Goal: Task Accomplishment & Management: Use online tool/utility

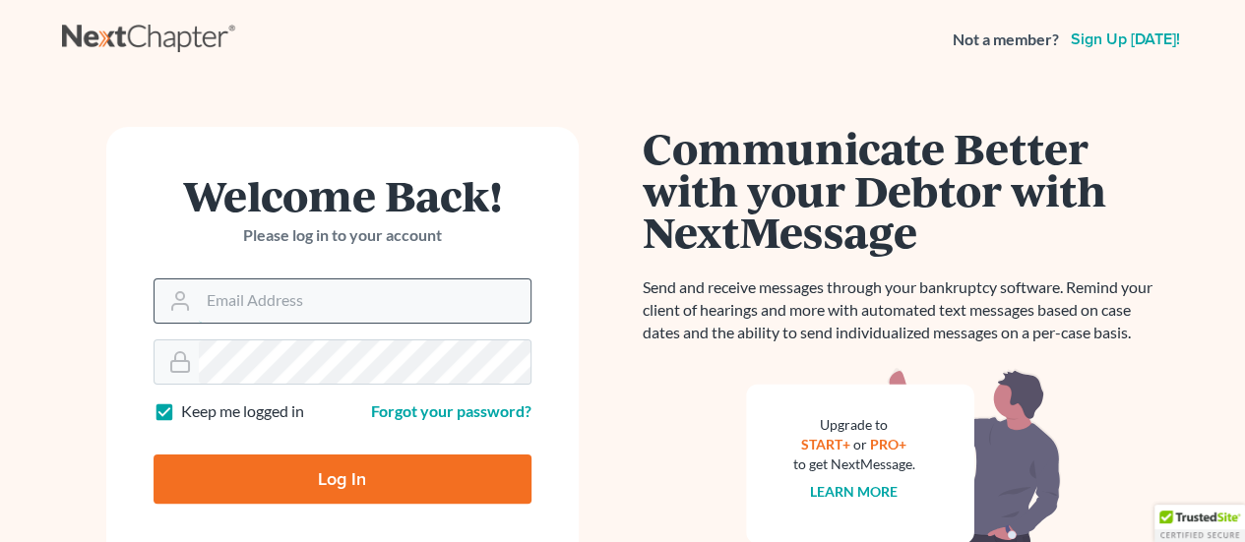
type input "rsalter@cmcurtislaw.com"
click at [390, 465] on input "Log In" at bounding box center [343, 479] width 378 height 49
type input "Thinking..."
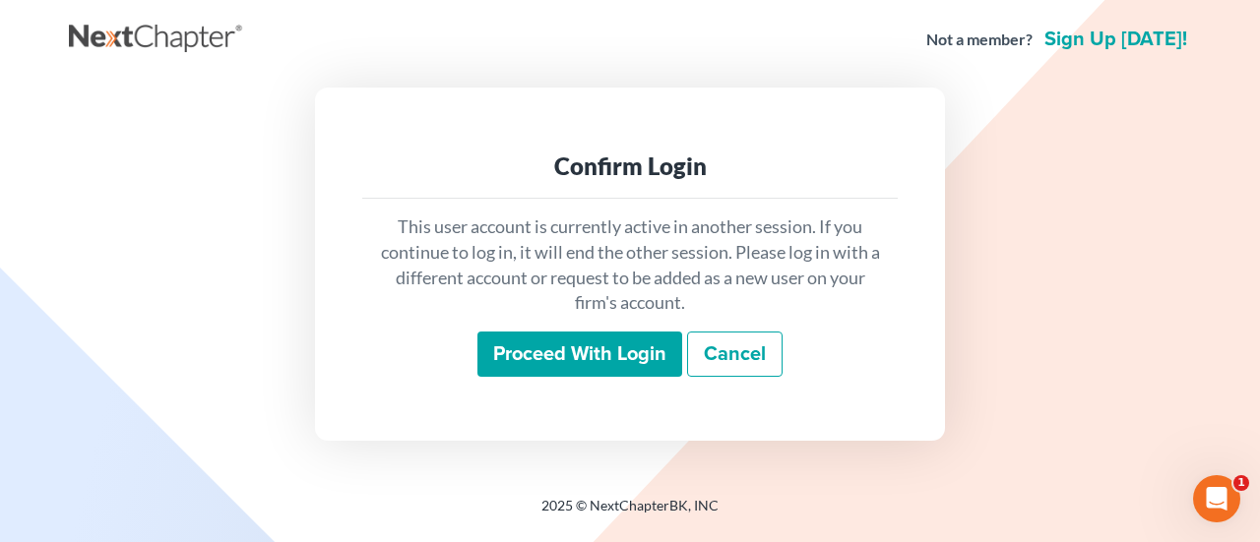
click at [555, 353] on input "Proceed with login" at bounding box center [579, 354] width 205 height 45
